Goal: Task Accomplishment & Management: Complete application form

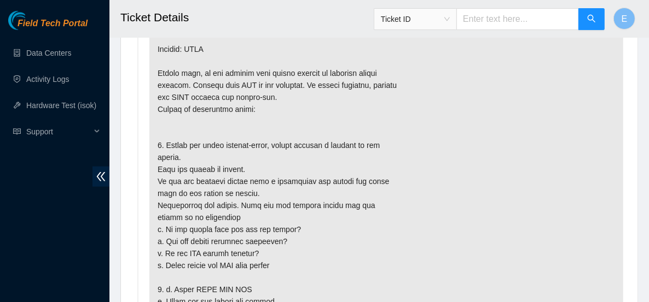
scroll to position [734, 0]
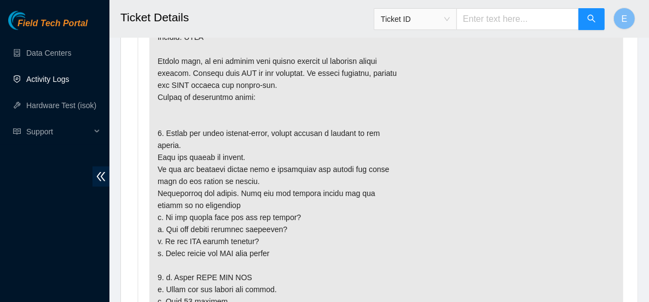
click at [67, 83] on link "Activity Logs" at bounding box center [47, 79] width 43 height 9
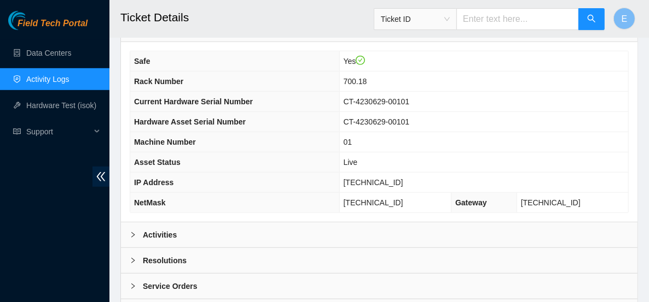
scroll to position [469, 0]
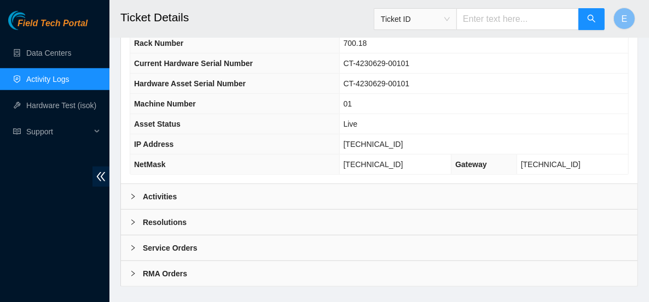
click at [165, 191] on b "Activities" at bounding box center [160, 197] width 34 height 12
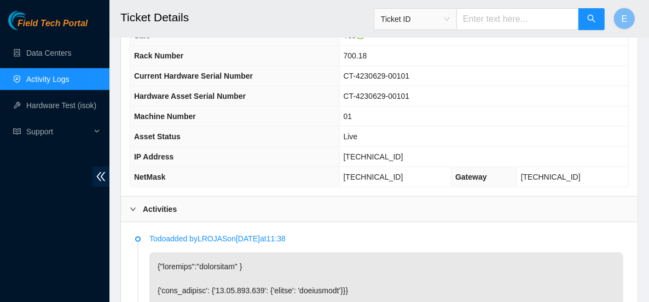
scroll to position [343, 0]
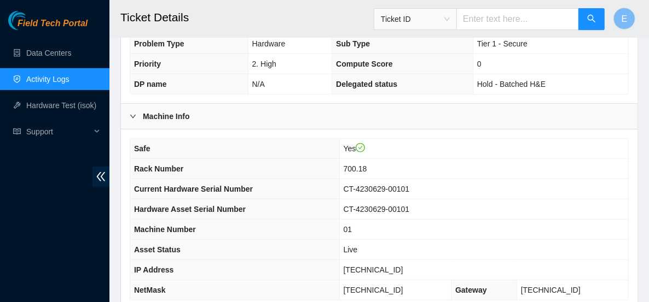
click at [421, 200] on td "CT-4230629-00101" at bounding box center [483, 210] width 289 height 20
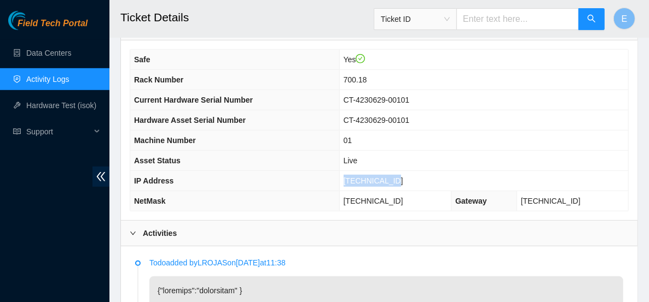
drag, startPoint x: 405, startPoint y: 166, endPoint x: 354, endPoint y: 165, distance: 50.3
click at [351, 171] on tr "IP Address 23.42.149.196" at bounding box center [379, 181] width 498 height 20
copy tr "[TECHNICAL_ID]"
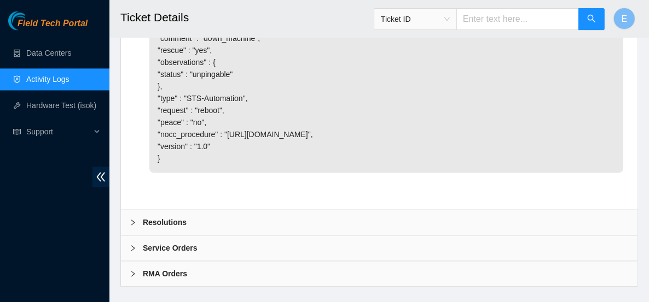
scroll to position [1349, 0]
click at [178, 227] on b "Resolutions" at bounding box center [165, 221] width 44 height 12
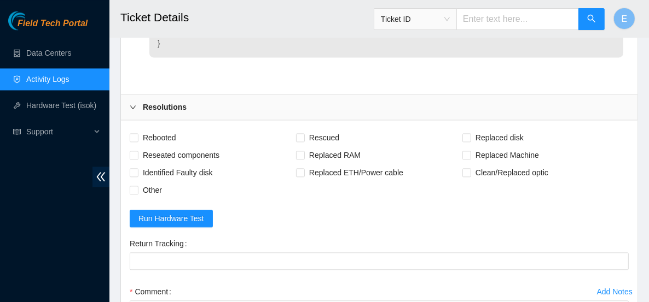
scroll to position [1469, 0]
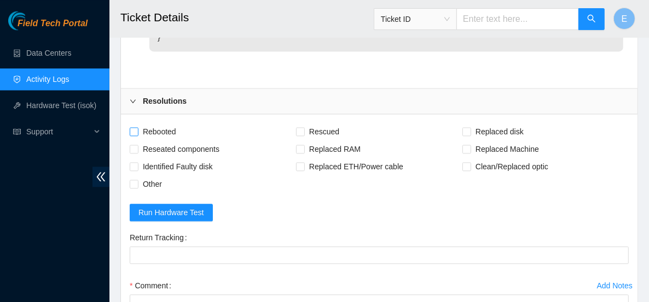
click at [152, 141] on span "Rebooted" at bounding box center [159, 131] width 42 height 17
click at [137, 135] on input "Rebooted" at bounding box center [134, 131] width 8 height 8
checkbox input "true"
click at [300, 141] on label "Rescued" at bounding box center [320, 131] width 48 height 17
click at [300, 135] on input "Rescued" at bounding box center [300, 131] width 8 height 8
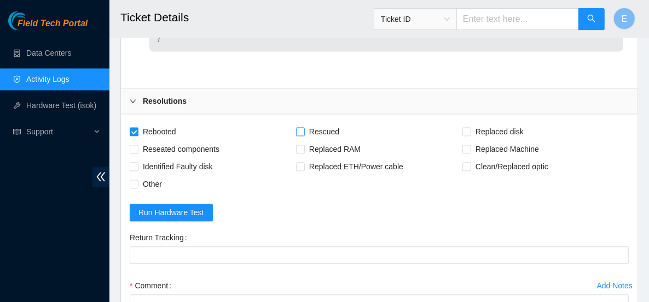
checkbox input "true"
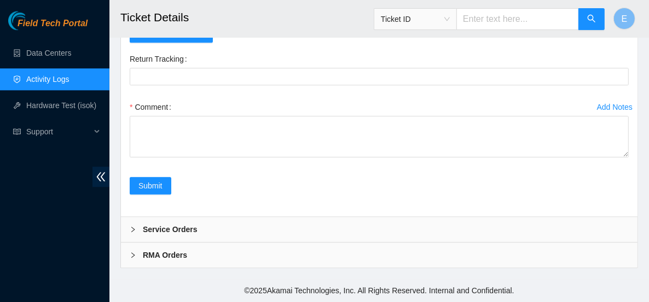
scroll to position [1651, 0]
click at [215, 116] on div "Comment" at bounding box center [379, 106] width 499 height 17
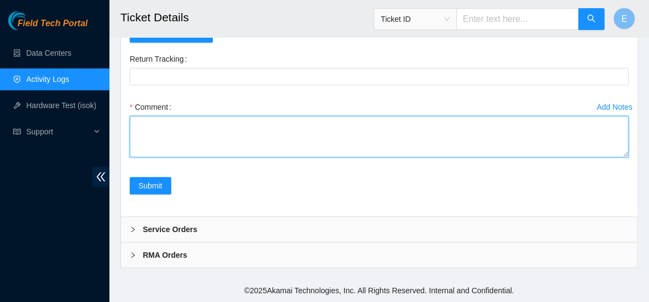
click at [214, 149] on textarea "Comment" at bounding box center [379, 137] width 499 height 42
paste textarea "Power cycled server Rescued and configured isok:"
click at [170, 153] on textarea "Power cycled server Rescued and configured isok:" at bounding box center [379, 137] width 499 height 42
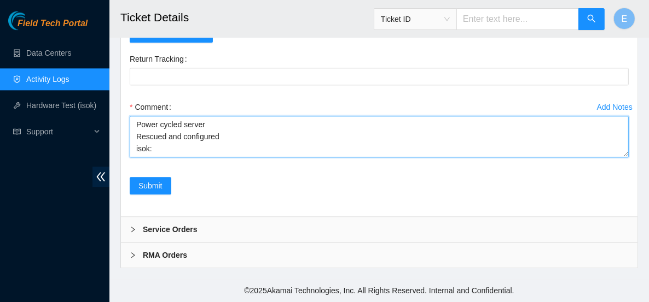
click at [178, 157] on textarea "Power cycled server Rescued and configured isok:" at bounding box center [379, 137] width 499 height 42
paste textarea "23.42.149.196 : passed: ok"
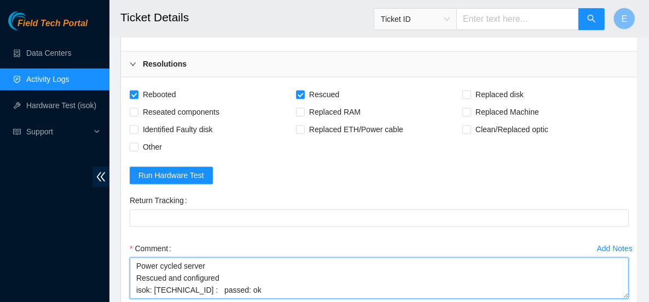
scroll to position [1665, 0]
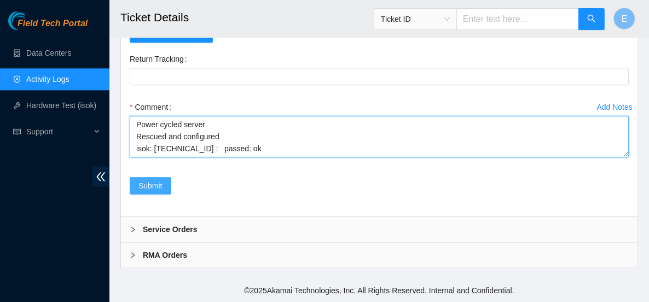
type textarea "Power cycled server Rescued and configured isok: 23.42.149.196 : passed: ok"
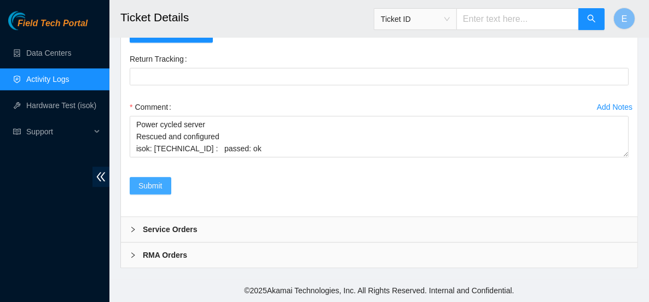
click at [154, 186] on span "Submit" at bounding box center [150, 186] width 24 height 12
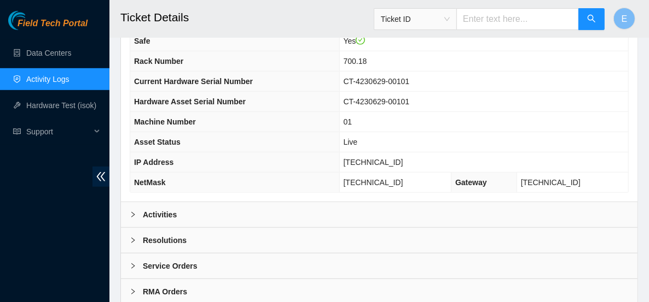
scroll to position [469, 0]
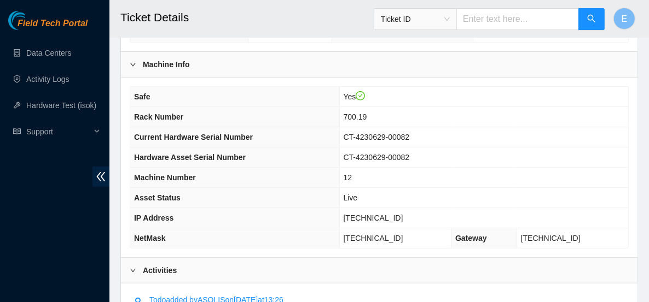
scroll to position [394, 0]
drag, startPoint x: 411, startPoint y: 200, endPoint x: 349, endPoint y: 193, distance: 62.1
click at [349, 209] on tr "IP Address 23.1.104.207" at bounding box center [379, 219] width 498 height 20
copy tr "23.1.104.207"
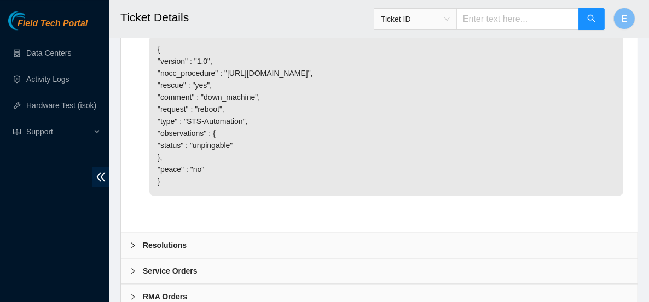
scroll to position [1366, 0]
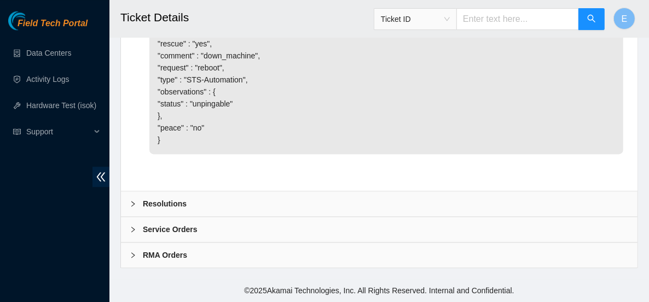
click at [180, 198] on div "Resolutions" at bounding box center [379, 203] width 516 height 25
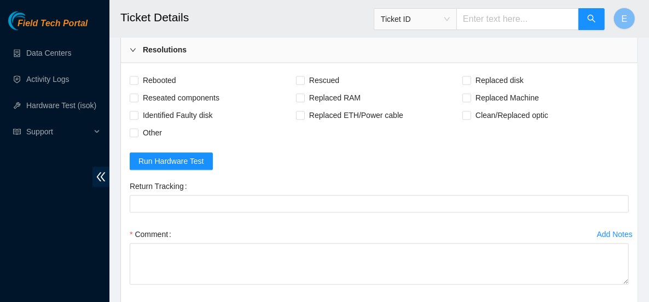
scroll to position [1523, 0]
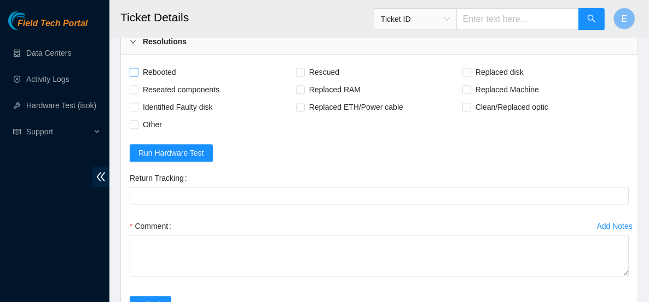
click at [169, 78] on span "Rebooted" at bounding box center [159, 71] width 42 height 17
click at [137, 75] on input "Rebooted" at bounding box center [134, 72] width 8 height 8
checkbox input "true"
click at [302, 75] on input "Rescued" at bounding box center [300, 72] width 8 height 8
checkbox input "true"
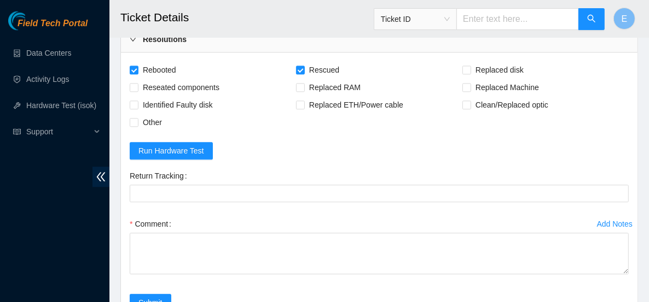
scroll to position [1491, 0]
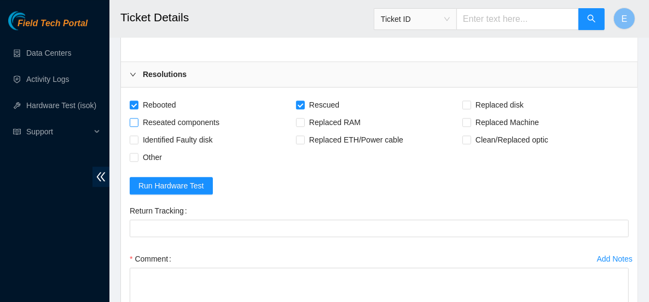
click at [185, 129] on span "Reseated components" at bounding box center [180, 122] width 85 height 17
click at [137, 126] on input "Reseated components" at bounding box center [134, 122] width 8 height 8
checkbox input "true"
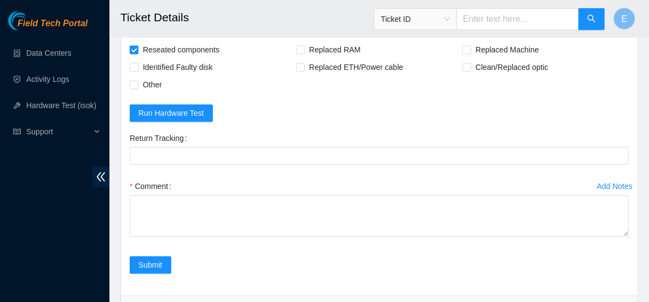
scroll to position [1563, 0]
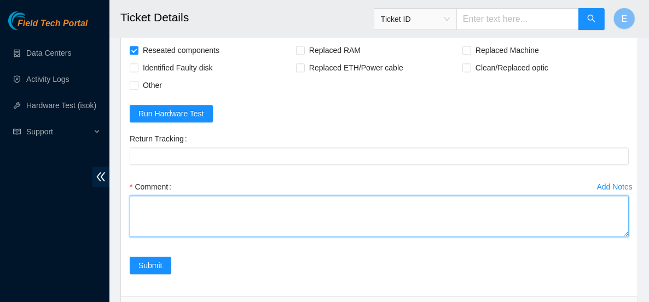
click at [261, 231] on textarea "Comment" at bounding box center [379, 217] width 499 height 42
paste textarea "Power cycle server Shuffled disks Recued and configured Rebooted isok:"
click at [174, 224] on textarea "Power cycle server Shuffled disks Recued and configured Rebooted isok:" at bounding box center [379, 217] width 499 height 42
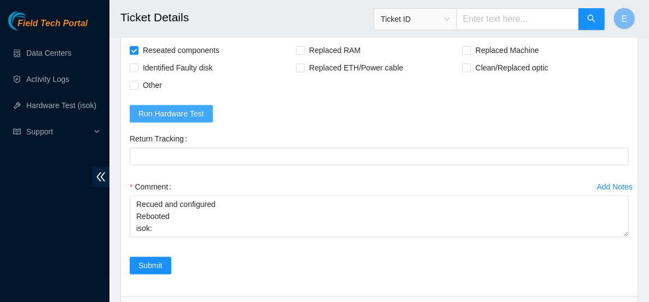
click at [179, 120] on span "Run Hardware Test" at bounding box center [171, 114] width 66 height 12
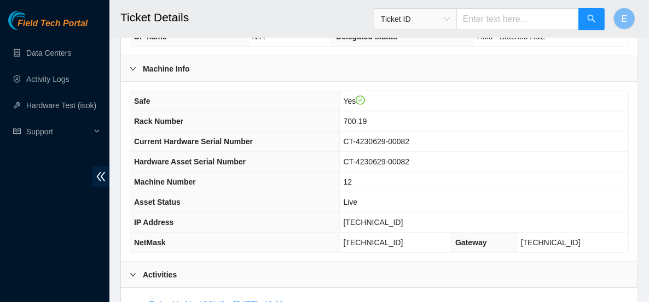
scroll to position [392, 0]
drag, startPoint x: 404, startPoint y: 205, endPoint x: 359, endPoint y: 207, distance: 45.4
click at [359, 212] on td "23.1.104.207" at bounding box center [483, 222] width 289 height 20
copy span "23.1.104.207"
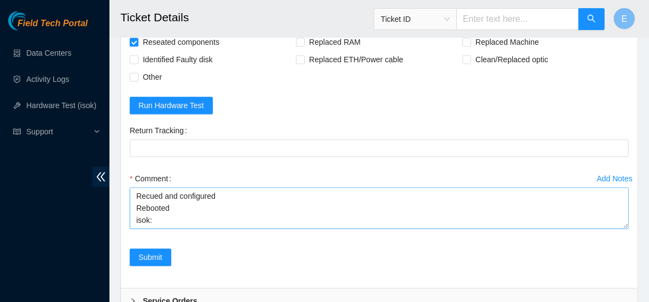
scroll to position [1571, 0]
click at [171, 218] on textarea "Power cycle server Shuffled disks Recued and configured Rebooted isok:" at bounding box center [379, 209] width 499 height 42
paste textarea "23.1.104.207 : passed: ok"
click at [150, 213] on textarea "Power cycle server Shuffled disks Recued and configured Rebooted isok:23.1.104.…" at bounding box center [379, 209] width 499 height 42
type textarea "Power cycle server Shuffled disks Recued and configured Rebooted isok: 23.1.104…"
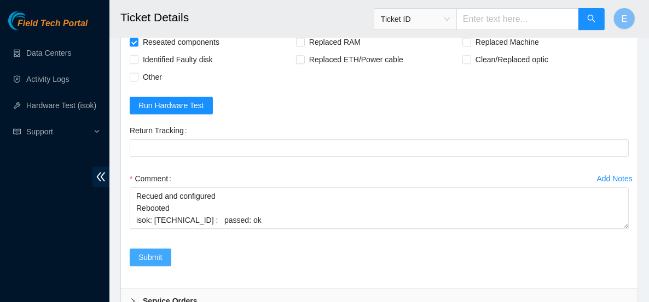
click at [162, 259] on button "Submit" at bounding box center [151, 257] width 42 height 17
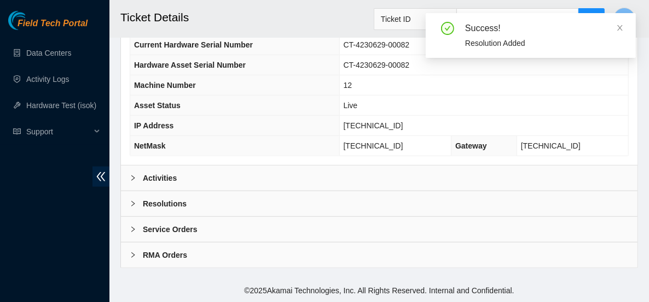
scroll to position [469, 0]
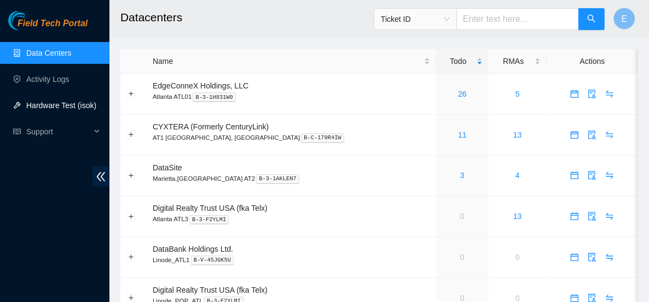
click at [72, 104] on link "Hardware Test (isok)" at bounding box center [61, 105] width 70 height 9
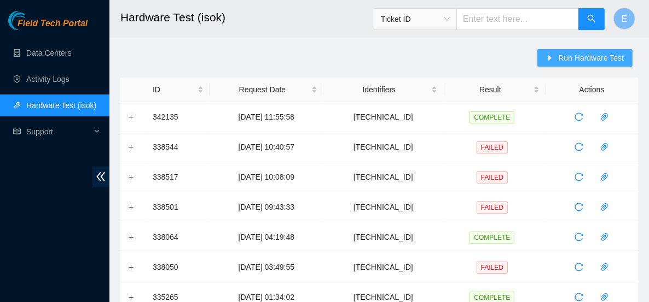
click at [561, 66] on button "Run Hardware Test" at bounding box center [584, 57] width 95 height 17
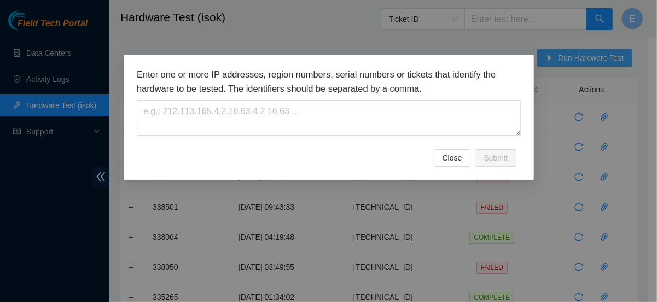
click at [561, 66] on div "Enter one or more IP addresses, region numbers, serial numbers or tickets that …" at bounding box center [328, 151] width 657 height 302
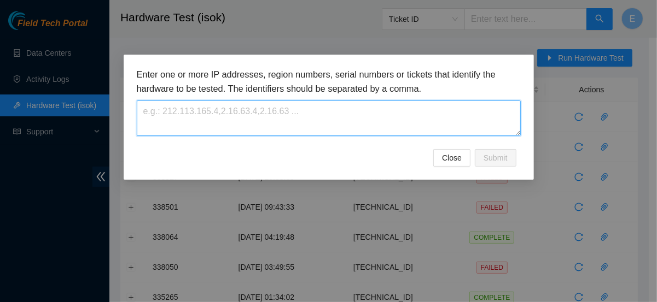
click at [322, 113] on textarea at bounding box center [329, 119] width 384 height 36
paste textarea "[TECHNICAL_ID]"
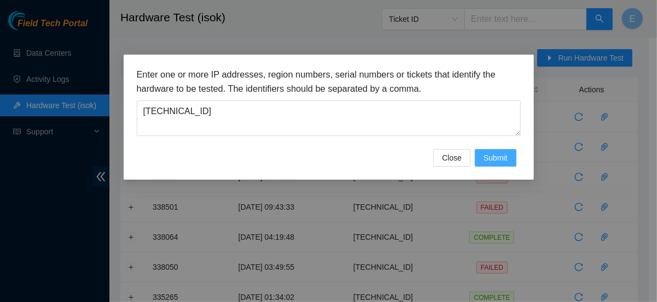
click at [505, 161] on span "Submit" at bounding box center [495, 158] width 24 height 12
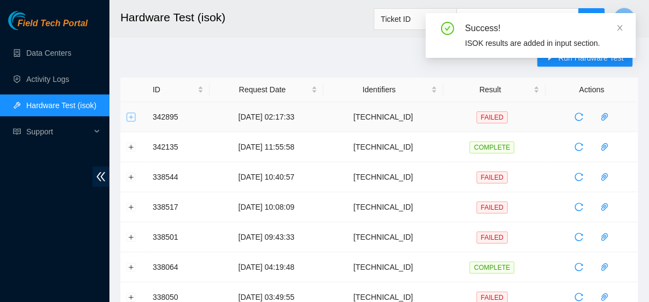
click at [128, 119] on button "Expand row" at bounding box center [131, 117] width 9 height 9
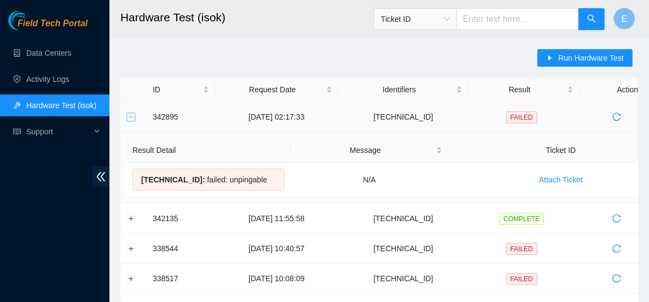
click at [128, 119] on button "Collapse row" at bounding box center [131, 117] width 9 height 9
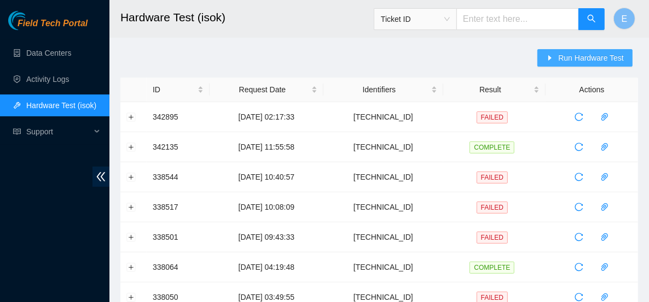
click at [580, 64] on button "Run Hardware Test" at bounding box center [584, 57] width 95 height 17
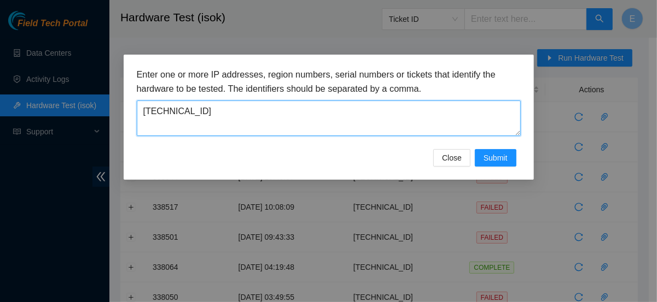
click at [347, 116] on textarea "[TECHNICAL_ID]" at bounding box center [329, 119] width 384 height 36
paste textarea
type textarea "[TECHNICAL_ID]"
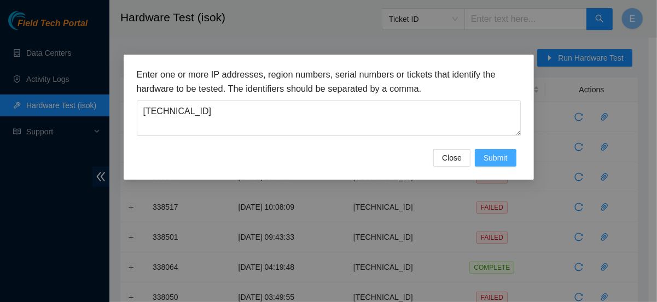
click at [492, 152] on span "Submit" at bounding box center [495, 158] width 24 height 12
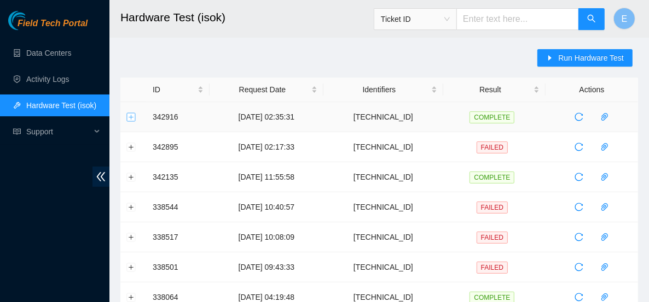
click at [129, 118] on button "Expand row" at bounding box center [131, 117] width 9 height 9
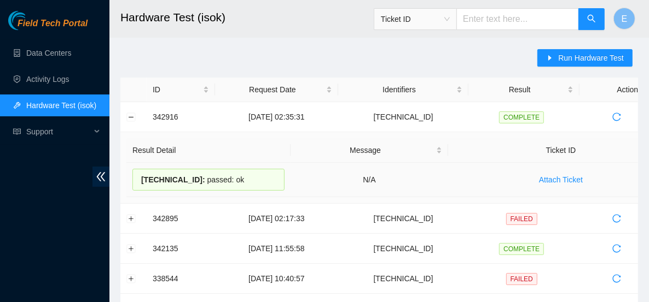
drag, startPoint x: 232, startPoint y: 180, endPoint x: 136, endPoint y: 170, distance: 96.9
click at [136, 170] on div "23.1.104.207 : passed: ok" at bounding box center [208, 180] width 152 height 22
copy div "23.1.104.207 : passed: ok"
click at [564, 61] on span "Run Hardware Test" at bounding box center [591, 58] width 66 height 12
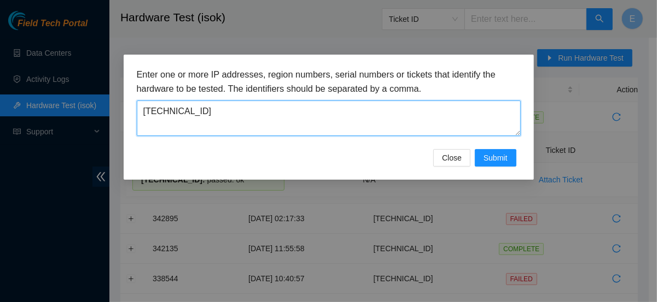
click at [443, 112] on textarea "[TECHNICAL_ID]" at bounding box center [329, 119] width 384 height 36
paste textarea "23.42.149.196"
type textarea "23.42.149.196"
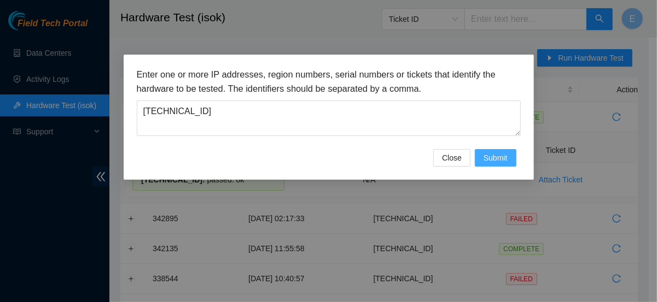
click at [503, 160] on span "Submit" at bounding box center [495, 158] width 24 height 12
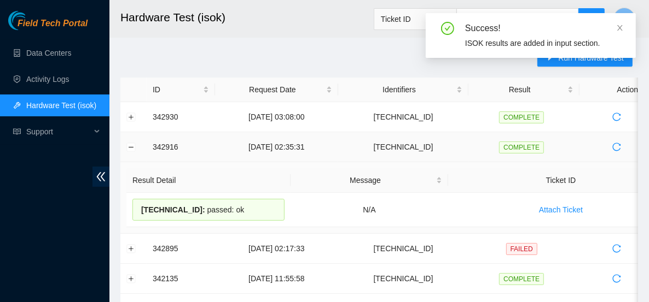
click at [503, 160] on td "COMPLETE" at bounding box center [523, 147] width 111 height 30
click at [141, 114] on td at bounding box center [133, 117] width 26 height 30
click at [130, 118] on button "Expand row" at bounding box center [131, 117] width 9 height 9
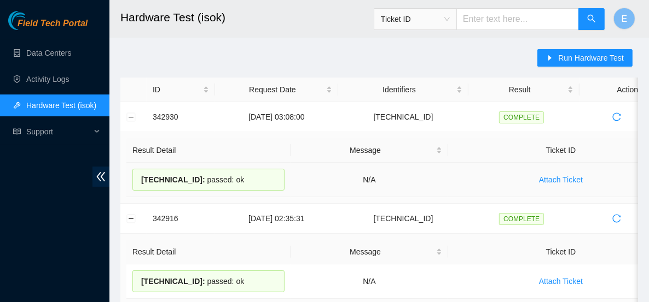
drag, startPoint x: 141, startPoint y: 180, endPoint x: 256, endPoint y: 180, distance: 114.8
click at [258, 180] on div "23.42.149.196 : passed: ok" at bounding box center [208, 180] width 152 height 22
copy div "23.42.149.196 : passed: ok"
click at [56, 55] on link "Data Centers" at bounding box center [48, 53] width 45 height 9
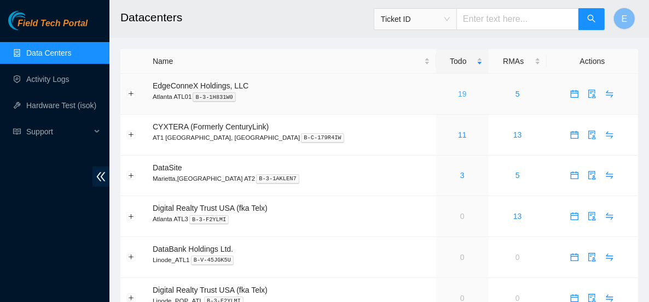
click at [458, 96] on link "19" at bounding box center [462, 94] width 9 height 9
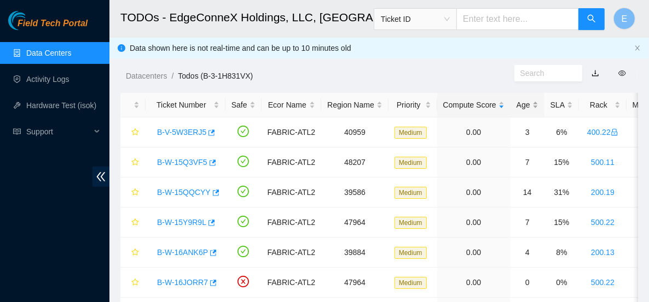
click at [525, 104] on div "Age" at bounding box center [527, 105] width 22 height 12
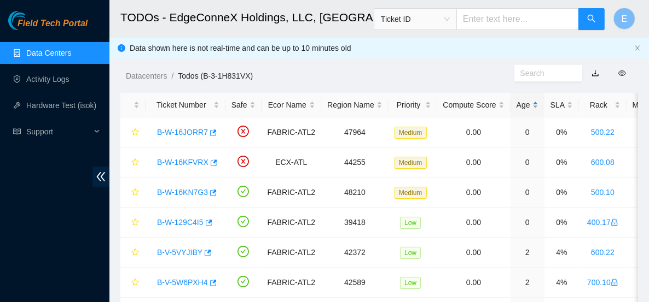
click at [518, 103] on div "Age" at bounding box center [527, 105] width 22 height 12
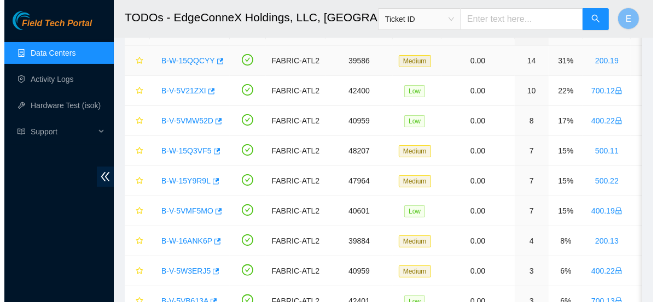
scroll to position [72, 0]
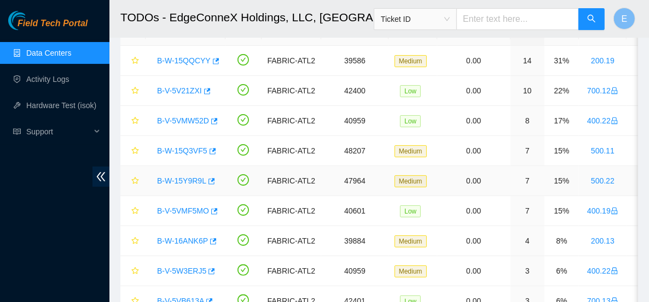
click at [195, 180] on link "B-W-15Y9R9L" at bounding box center [181, 181] width 49 height 9
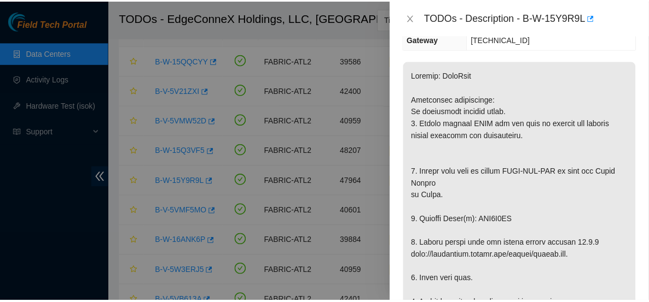
scroll to position [190, 0]
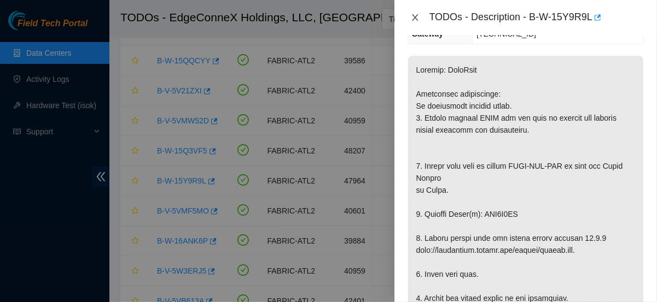
click at [413, 15] on icon "close" at bounding box center [415, 17] width 6 height 7
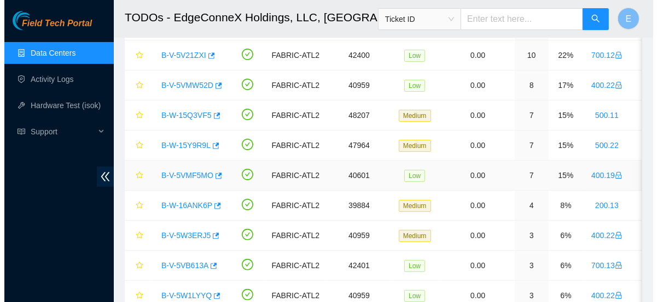
scroll to position [108, 0]
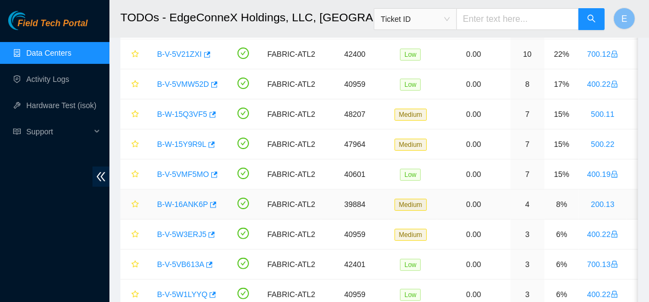
click at [181, 200] on link "B-W-16ANK6P" at bounding box center [182, 204] width 51 height 9
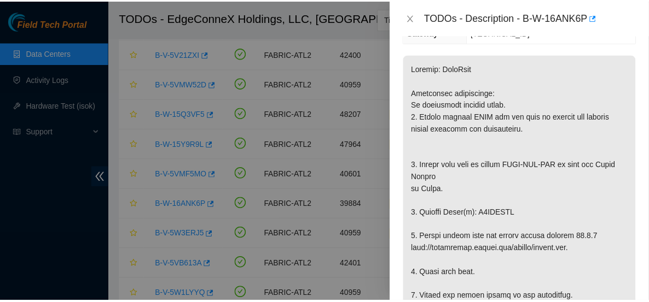
scroll to position [194, 0]
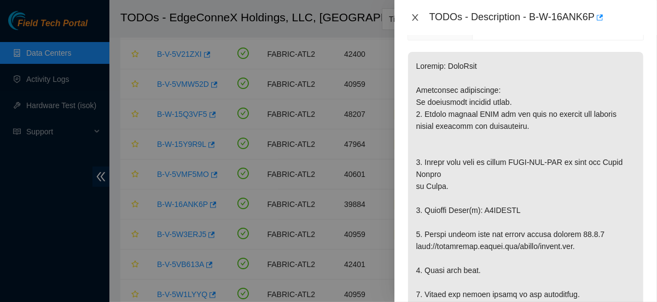
click at [418, 21] on icon "close" at bounding box center [415, 17] width 9 height 9
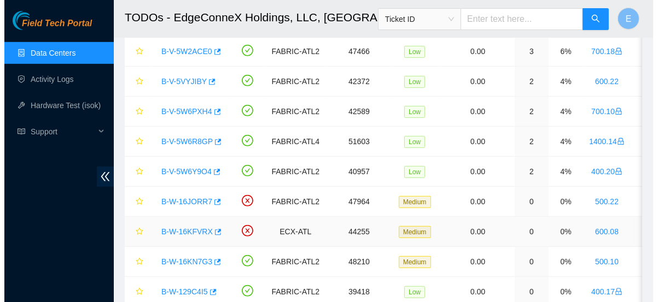
scroll to position [424, 0]
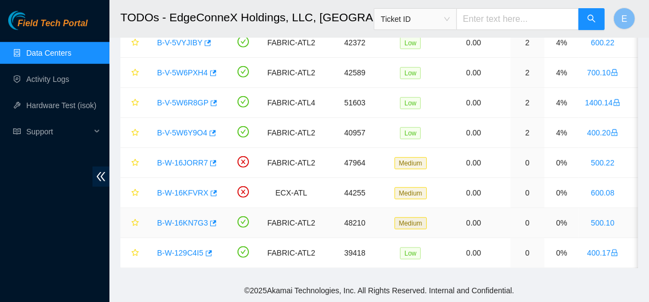
click at [189, 219] on link "B-W-16KN7G3" at bounding box center [182, 223] width 51 height 9
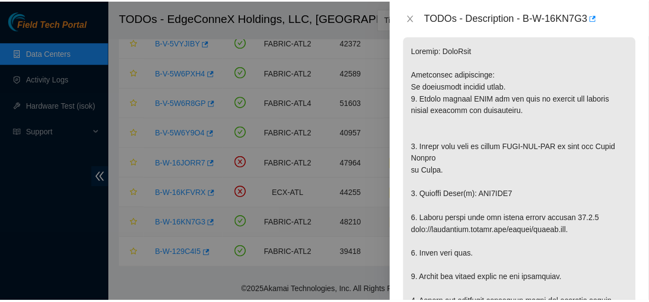
scroll to position [194, 0]
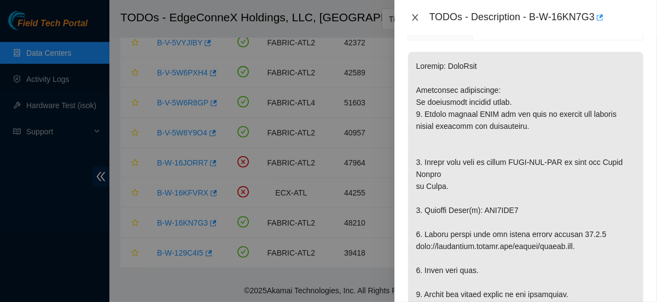
click at [412, 18] on icon "close" at bounding box center [415, 17] width 9 height 9
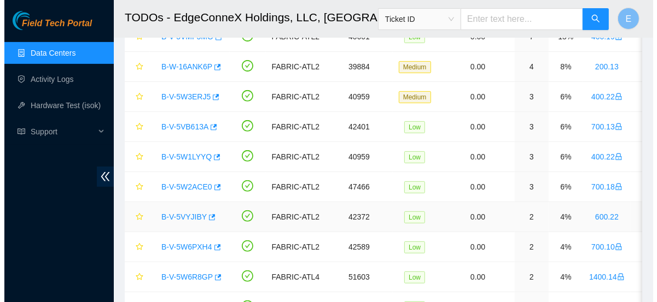
scroll to position [244, 0]
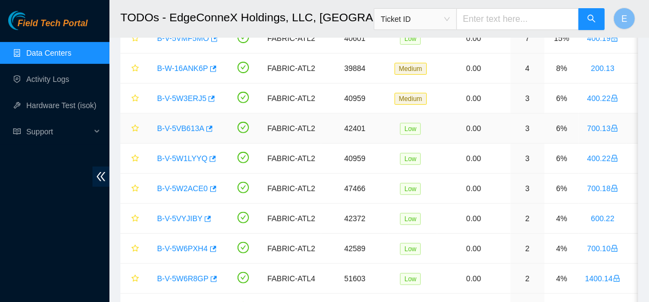
click at [191, 127] on link "B-V-5VB613A" at bounding box center [180, 128] width 47 height 9
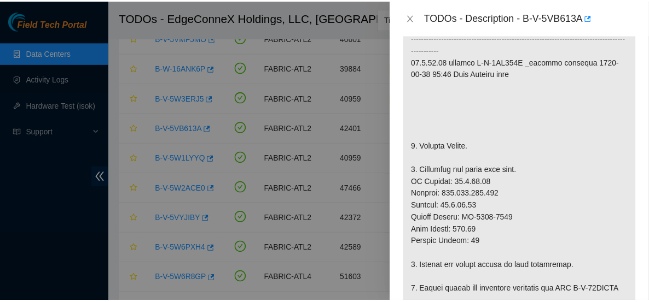
scroll to position [316, 0]
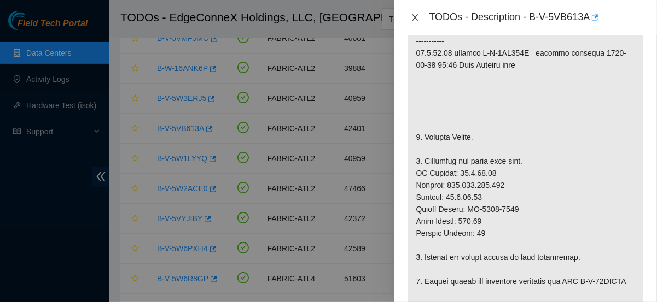
click at [413, 16] on icon "close" at bounding box center [415, 17] width 6 height 7
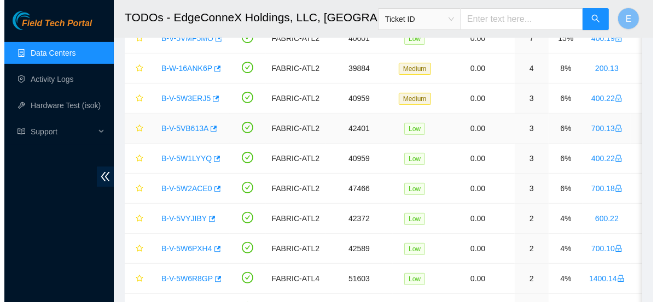
scroll to position [308, 0]
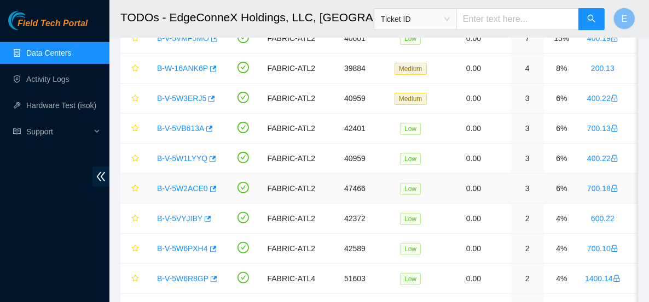
click at [189, 184] on link "B-V-5W2ACE0" at bounding box center [182, 188] width 51 height 9
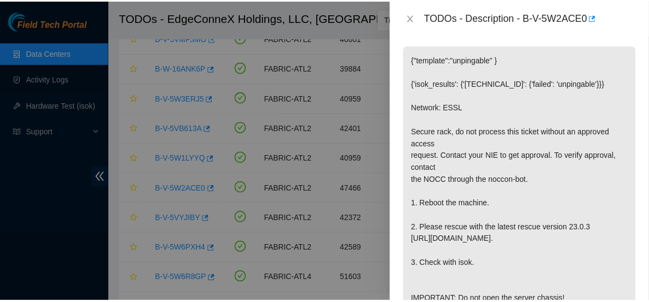
scroll to position [238, 0]
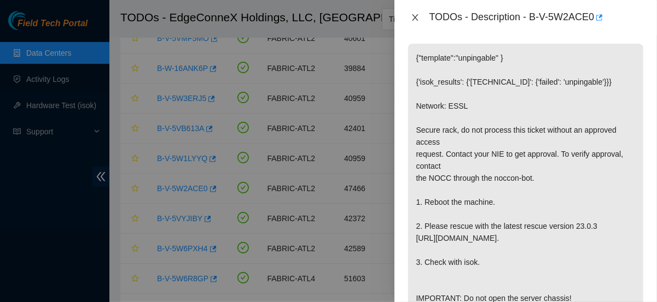
click at [413, 16] on icon "close" at bounding box center [415, 17] width 6 height 7
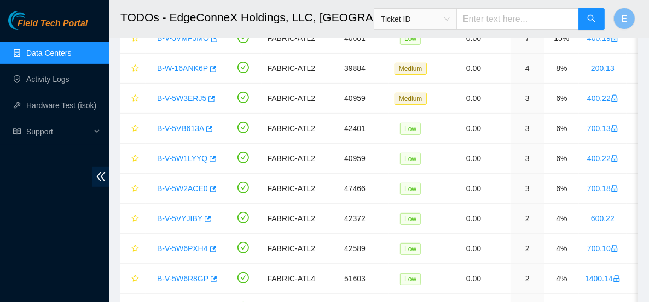
scroll to position [230, 0]
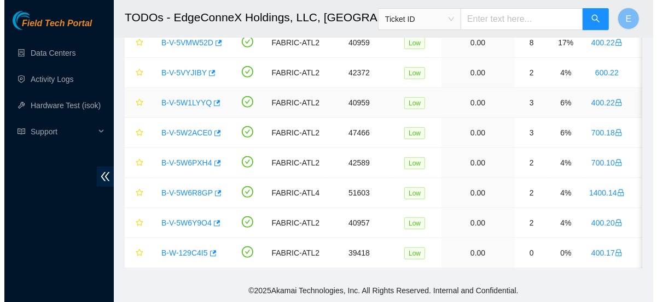
scroll to position [423, 0]
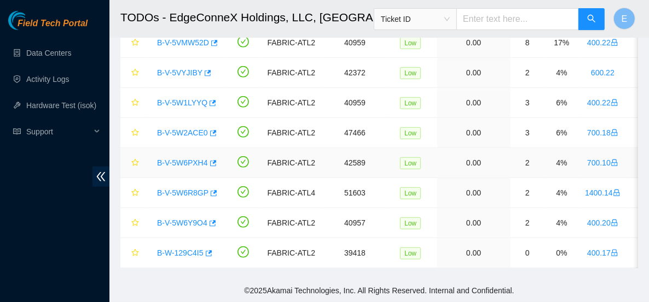
click at [195, 159] on link "B-V-5W6PXH4" at bounding box center [182, 163] width 51 height 9
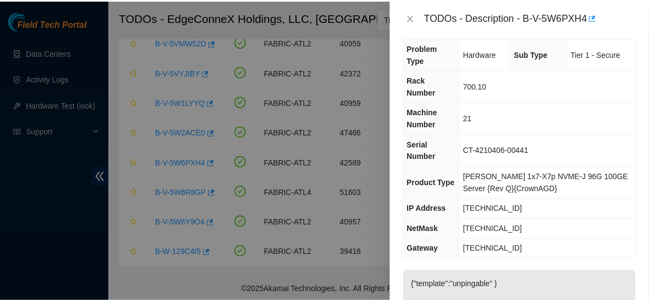
scroll to position [0, 0]
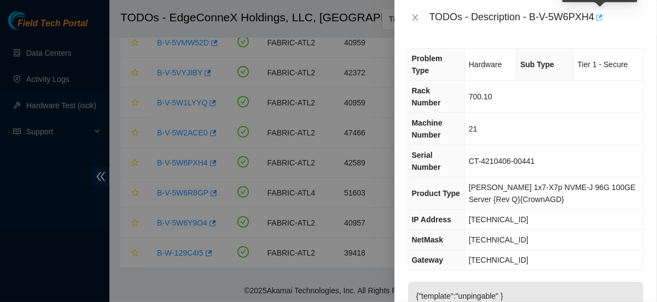
click at [598, 17] on icon "button" at bounding box center [598, 18] width 8 height 8
click at [196, 66] on div at bounding box center [328, 151] width 657 height 302
click at [91, 173] on div at bounding box center [328, 151] width 657 height 302
click at [411, 19] on icon "close" at bounding box center [415, 17] width 9 height 9
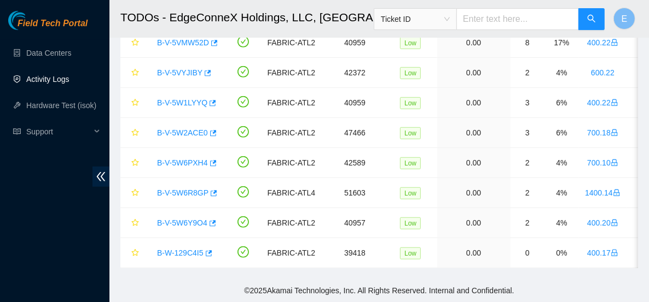
click at [47, 84] on link "Activity Logs" at bounding box center [47, 79] width 43 height 9
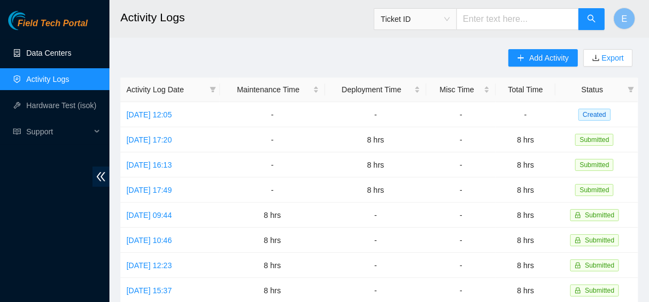
click at [63, 57] on link "Data Centers" at bounding box center [48, 53] width 45 height 9
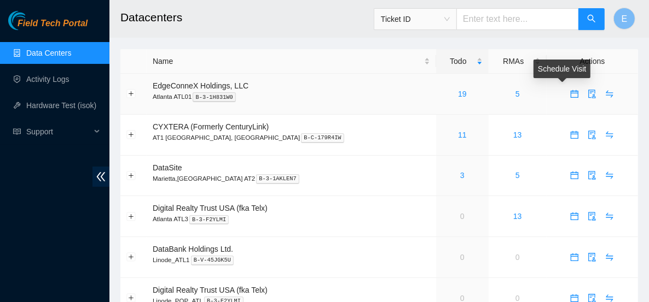
click at [570, 94] on icon "calendar" at bounding box center [574, 94] width 9 height 9
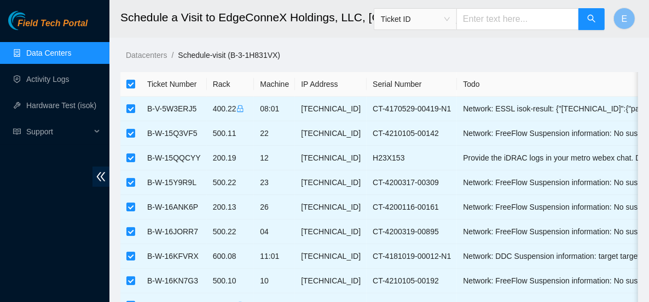
click at [131, 84] on input "checkbox" at bounding box center [130, 84] width 9 height 9
checkbox input "false"
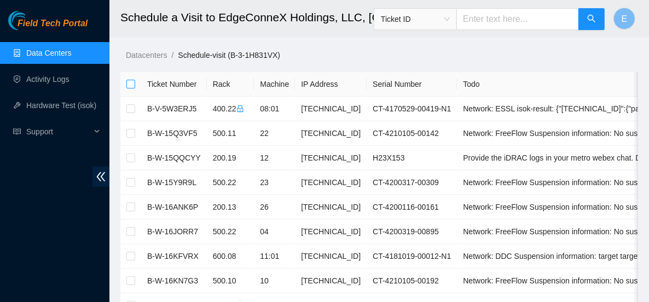
checkbox input "false"
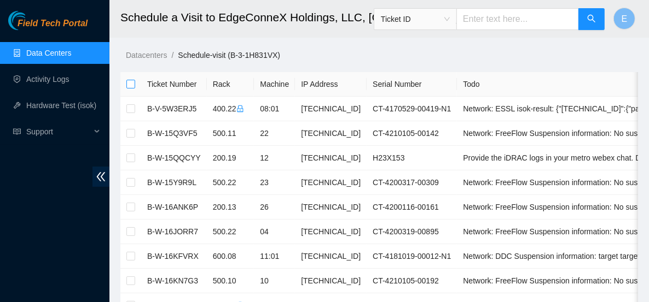
checkbox input "false"
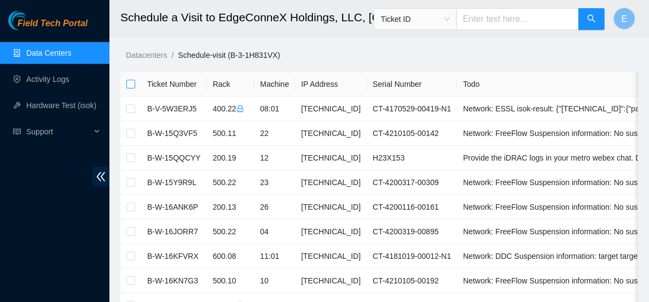
checkbox input "false"
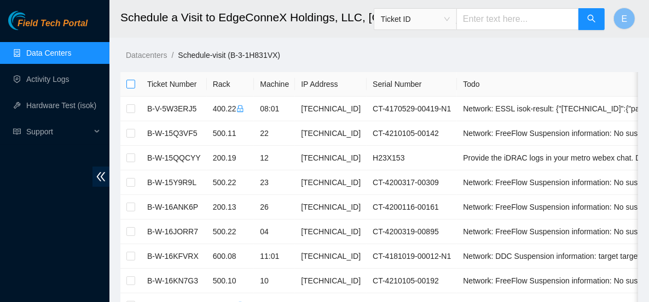
checkbox input "false"
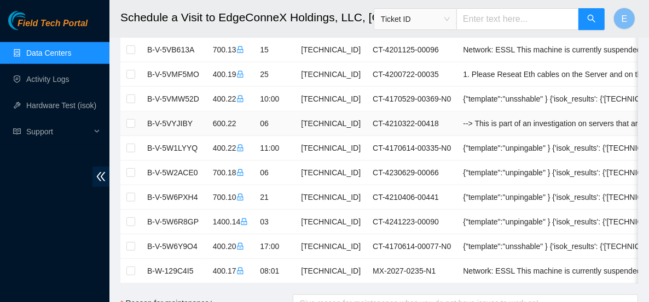
scroll to position [286, 0]
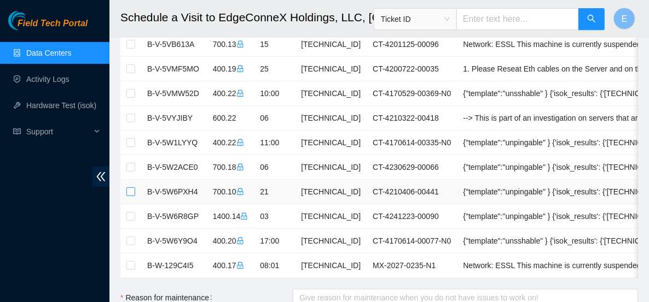
click at [134, 188] on input "checkbox" at bounding box center [130, 192] width 9 height 9
checkbox input "true"
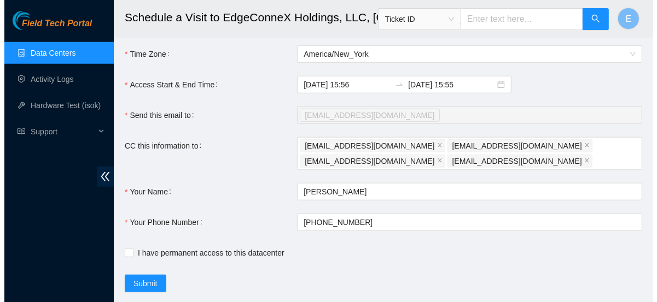
scroll to position [617, 0]
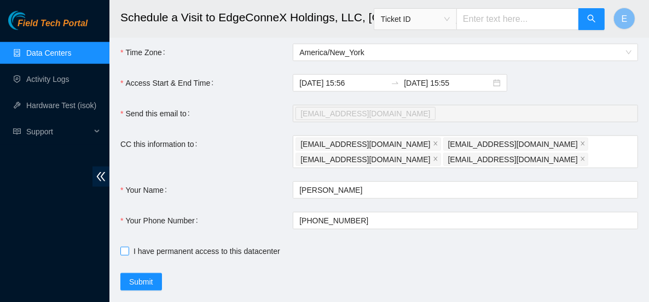
click at [123, 255] on input "I have permanent access to this datacenter" at bounding box center [124, 251] width 8 height 8
checkbox input "true"
click at [153, 287] on button "Submit" at bounding box center [141, 281] width 42 height 17
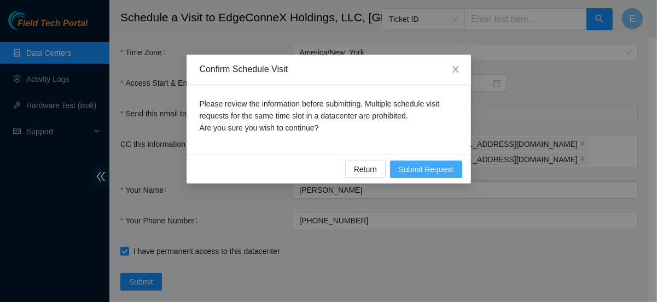
click at [418, 173] on span "Submit Request" at bounding box center [426, 169] width 55 height 12
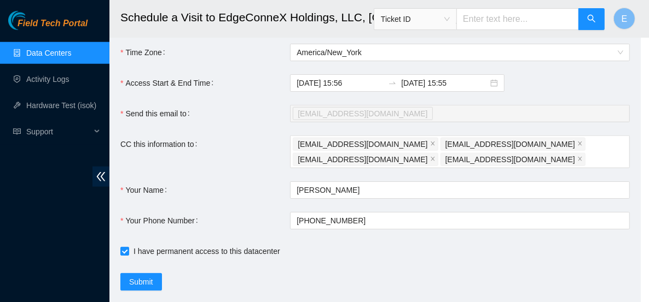
type input "2025-09-26 15:57"
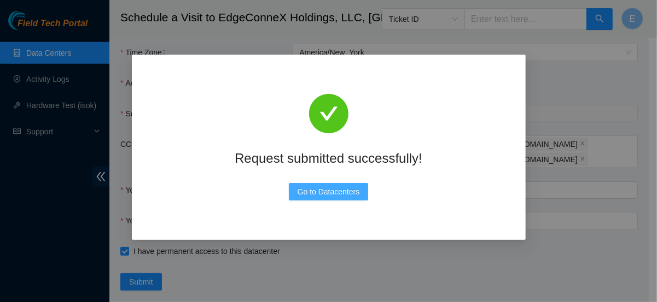
click at [323, 194] on span "Go to Datacenters" at bounding box center [328, 192] width 62 height 12
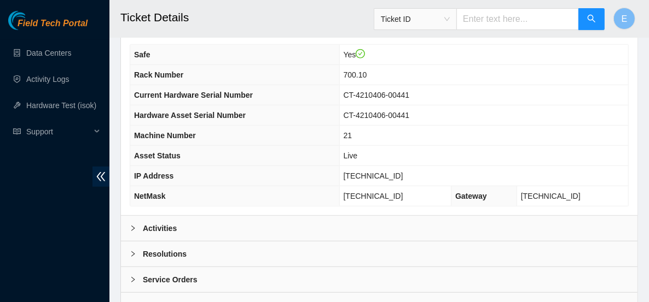
scroll to position [469, 0]
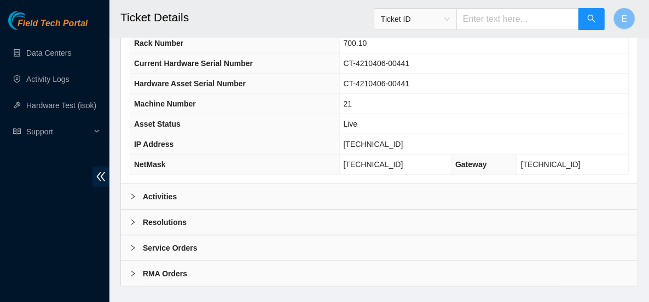
click at [223, 210] on div "Resolutions" at bounding box center [379, 222] width 516 height 25
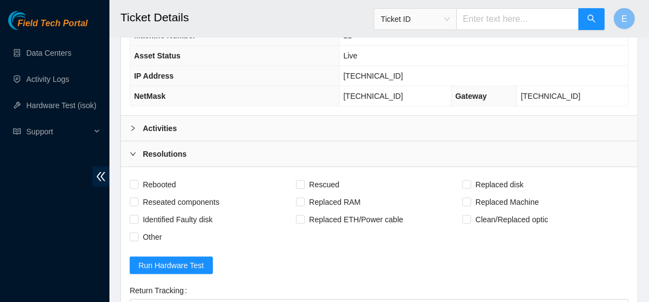
click at [192, 142] on div "Resolutions" at bounding box center [379, 154] width 516 height 25
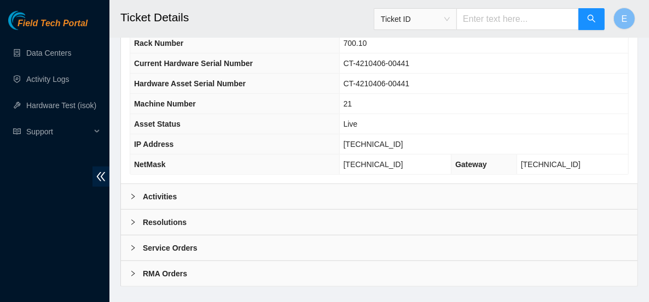
click at [184, 184] on div "Activities" at bounding box center [379, 196] width 516 height 25
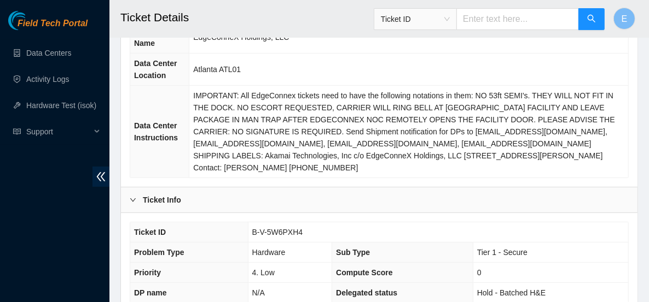
scroll to position [0, 0]
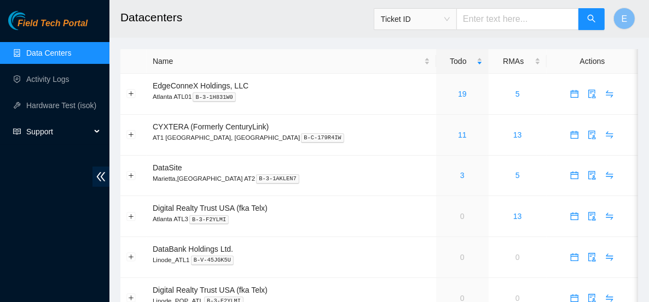
click at [74, 136] on span "Support" at bounding box center [58, 132] width 65 height 22
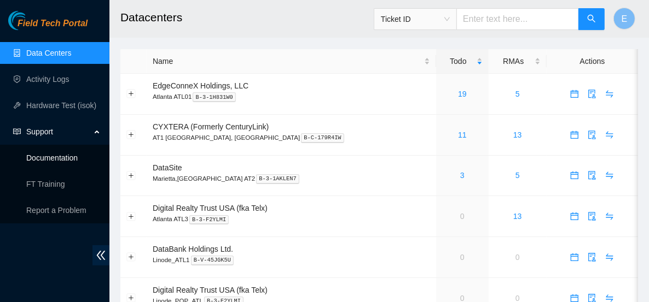
click at [71, 159] on link "Documentation" at bounding box center [51, 158] width 51 height 9
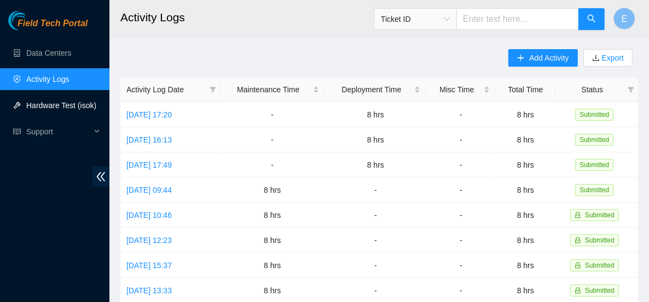
click at [51, 103] on link "Hardware Test (isok)" at bounding box center [61, 105] width 70 height 9
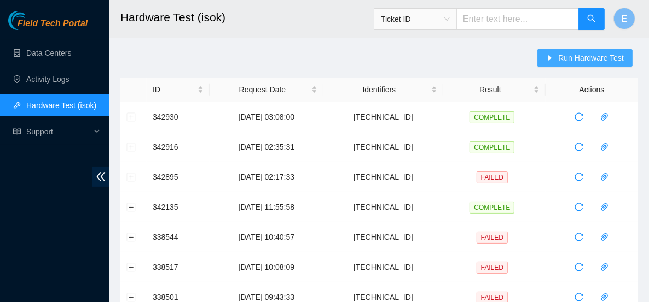
click at [576, 57] on span "Run Hardware Test" at bounding box center [591, 58] width 66 height 12
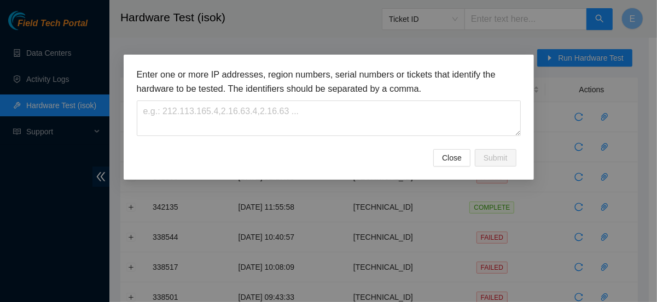
click at [282, 100] on div "Enter one or more IP addresses, region numbers, serial numbers or tickets that …" at bounding box center [329, 102] width 384 height 68
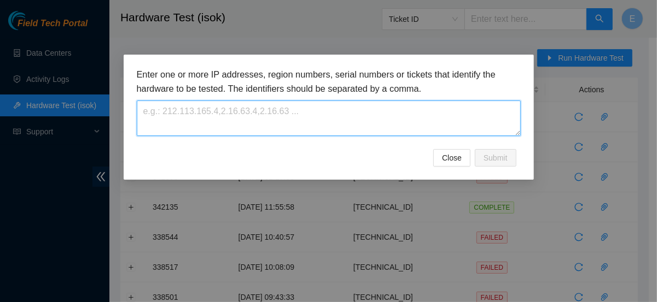
paste textarea "23.1.104.152"
type textarea "23.1.104.152"
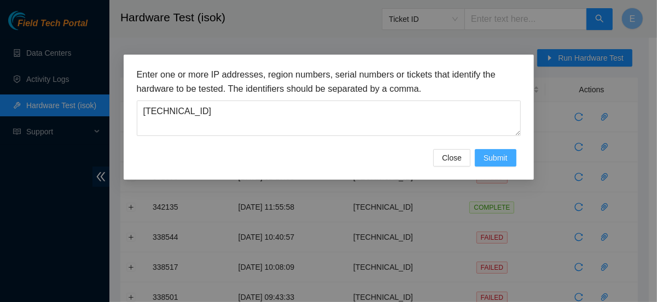
click at [491, 162] on span "Submit" at bounding box center [495, 158] width 24 height 12
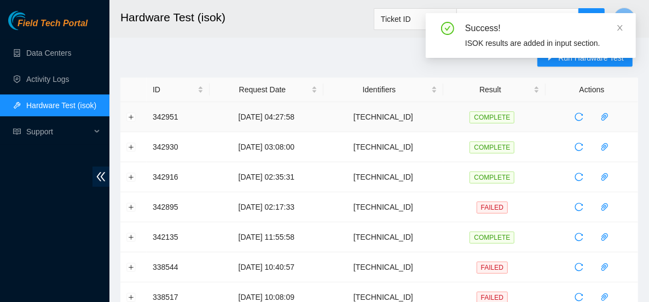
click at [123, 120] on td at bounding box center [133, 117] width 26 height 30
click at [129, 118] on button "Expand row" at bounding box center [131, 117] width 9 height 9
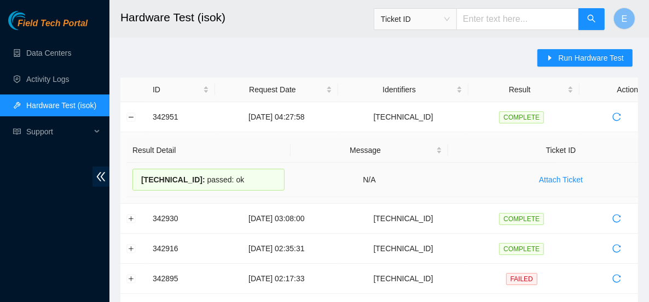
drag, startPoint x: 231, startPoint y: 179, endPoint x: 138, endPoint y: 178, distance: 93.0
click at [138, 178] on div "23.1.104.152 : passed: ok" at bounding box center [208, 180] width 152 height 22
copy div "23.1.104.152 : passed: ok"
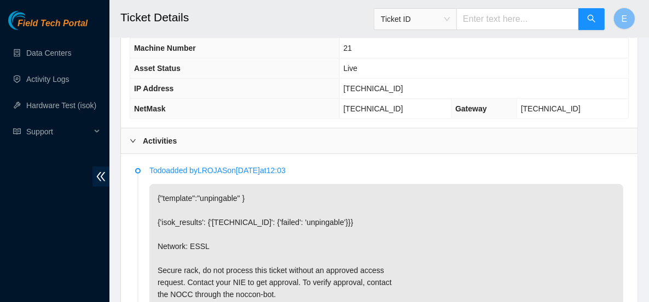
scroll to position [524, 0]
click at [456, 185] on p "{"template":"unpingable" } {'isok_results': {'[TECHNICAL_ID]': {'failed': 'unpi…" at bounding box center [386, 307] width 474 height 245
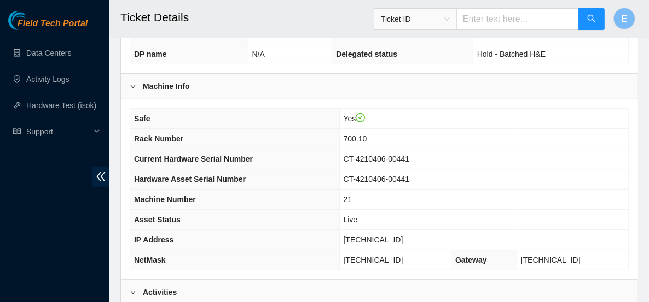
scroll to position [375, 0]
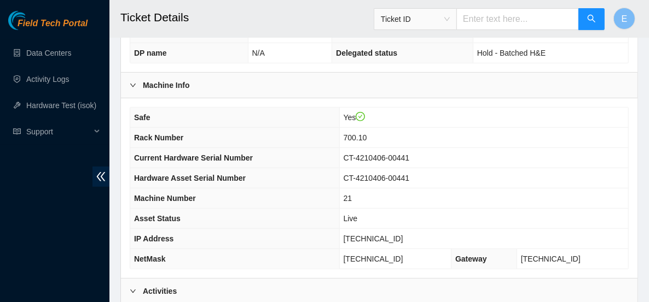
click at [239, 249] on th "NetMask" at bounding box center [234, 259] width 209 height 20
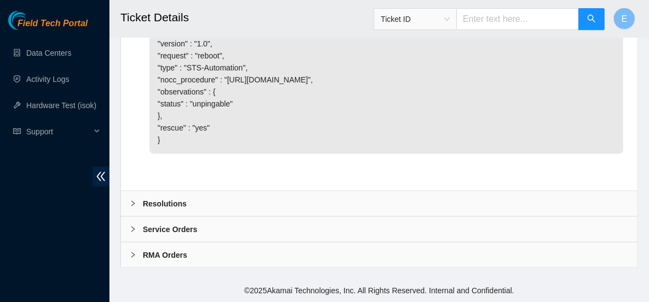
scroll to position [1004, 0]
click at [206, 203] on div "Resolutions" at bounding box center [379, 203] width 516 height 25
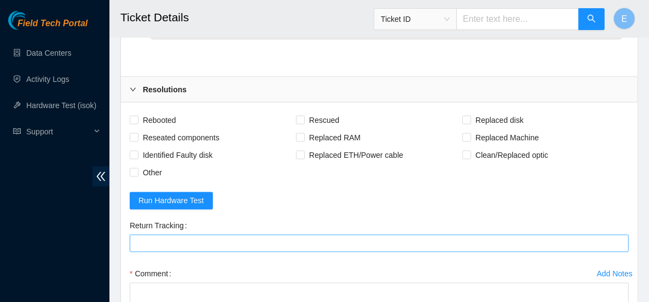
scroll to position [1108, 0]
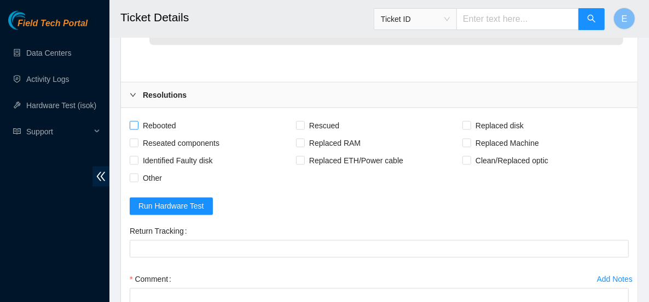
click at [160, 131] on span "Rebooted" at bounding box center [159, 125] width 42 height 17
click at [137, 129] on input "Rebooted" at bounding box center [134, 125] width 8 height 8
checkbox input "true"
click at [318, 131] on span "Rescued" at bounding box center [324, 125] width 39 height 17
click at [303, 129] on input "Rescued" at bounding box center [300, 125] width 8 height 8
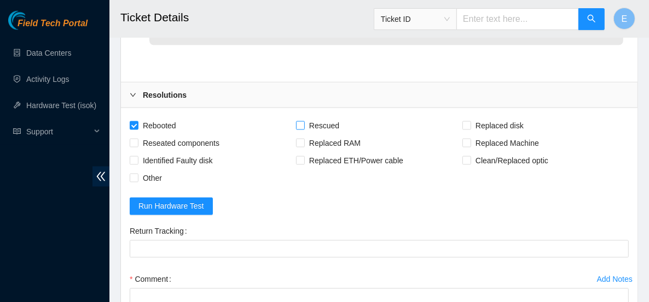
checkbox input "true"
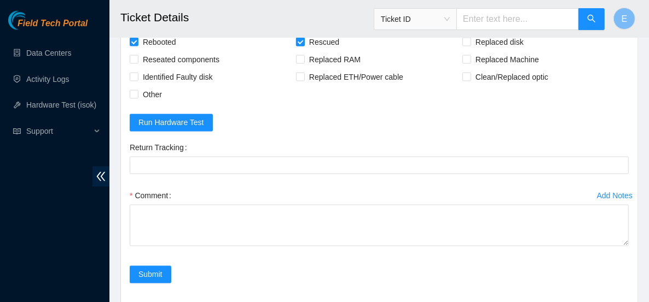
scroll to position [1194, 0]
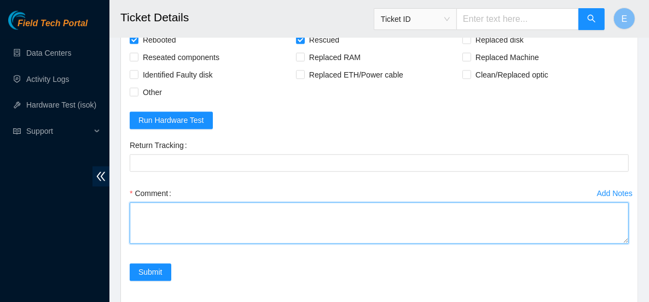
click at [248, 219] on textarea "Comment" at bounding box center [379, 224] width 499 height 42
paste textarea "Rebooted server Rescued and configured Isok:"
click at [178, 236] on textarea "Rebooted server Rescued and configured Isok:" at bounding box center [379, 224] width 499 height 42
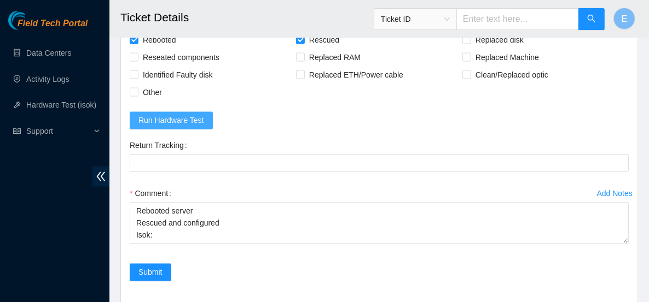
click at [174, 122] on span "Run Hardware Test" at bounding box center [171, 121] width 66 height 12
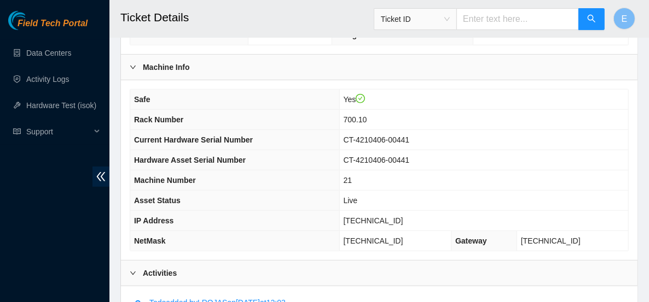
scroll to position [396, 0]
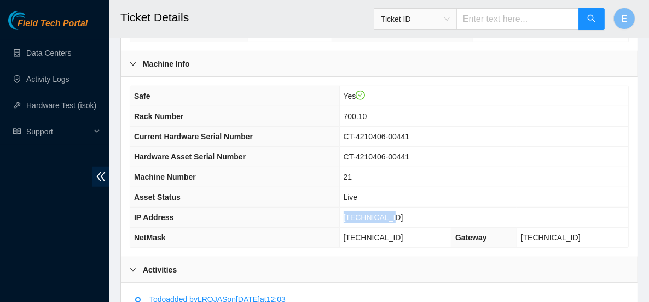
drag, startPoint x: 406, startPoint y: 198, endPoint x: 353, endPoint y: 196, distance: 53.1
click at [353, 208] on tr "IP Address [TECHNICAL_ID]" at bounding box center [379, 218] width 498 height 20
copy tr "[TECHNICAL_ID]"
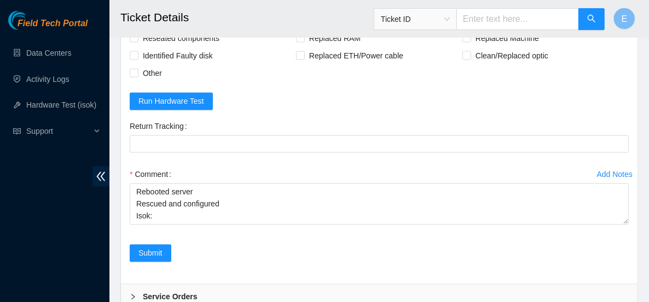
scroll to position [1221, 0]
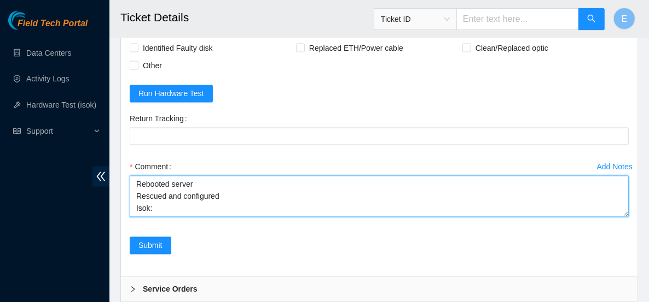
click at [195, 205] on textarea "Rebooted server Rescued and configured Isok:" at bounding box center [379, 197] width 499 height 42
paste textarea "[TECHNICAL_ID] : passed: ok"
type textarea "Rebooted server Rescued and configured Isok: [TECHNICAL_ID] : passed: ok"
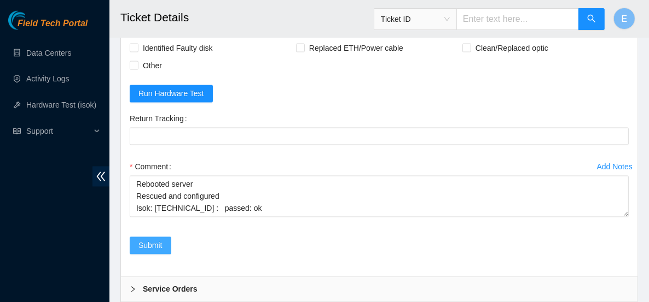
click at [137, 248] on button "Submit" at bounding box center [151, 245] width 42 height 17
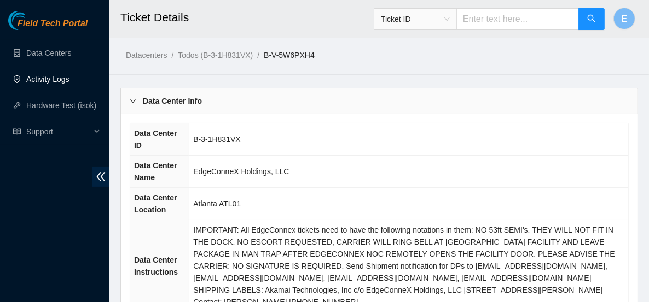
click at [61, 84] on link "Activity Logs" at bounding box center [47, 79] width 43 height 9
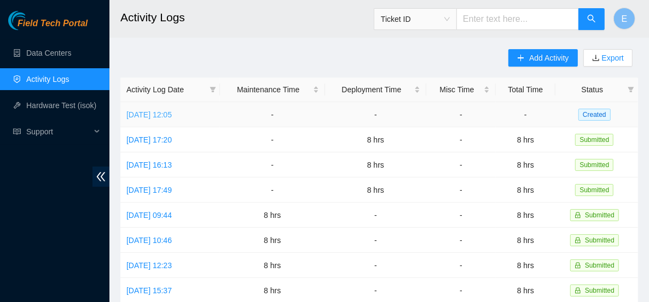
click at [172, 114] on link "[DATE] 12:05" at bounding box center [148, 114] width 45 height 9
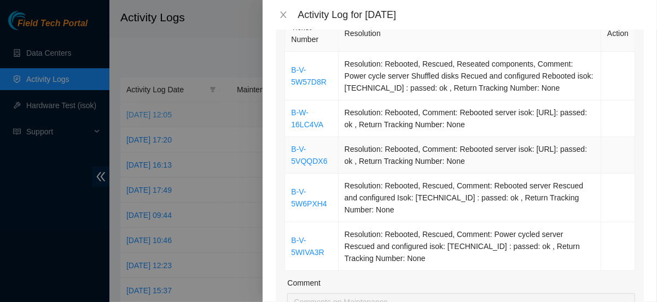
scroll to position [186, 0]
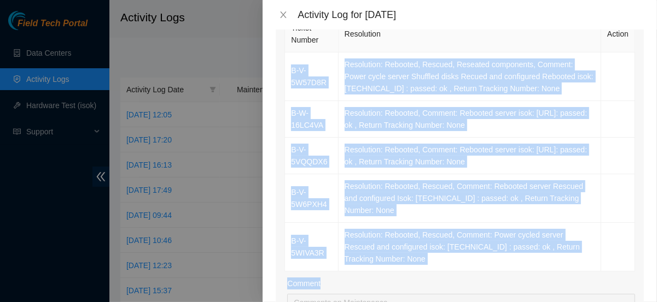
drag, startPoint x: 289, startPoint y: 69, endPoint x: 402, endPoint y: 270, distance: 230.4
click at [401, 271] on div "Ticket Number Resolution Action B-V-5W57D8R Resolution: Rebooted, Rescued, Rese…" at bounding box center [460, 210] width 368 height 394
click at [403, 262] on td "Resolution: Rebooted, Rescued, Comment: Power cycled server Rescued and configu…" at bounding box center [469, 247] width 262 height 49
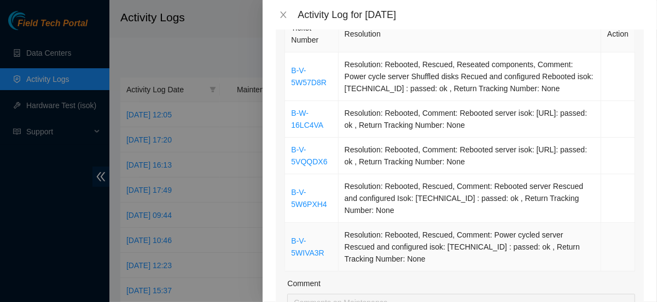
click at [403, 262] on td "Resolution: Rebooted, Rescued, Comment: Power cycled server Rescued and configu…" at bounding box center [469, 247] width 262 height 49
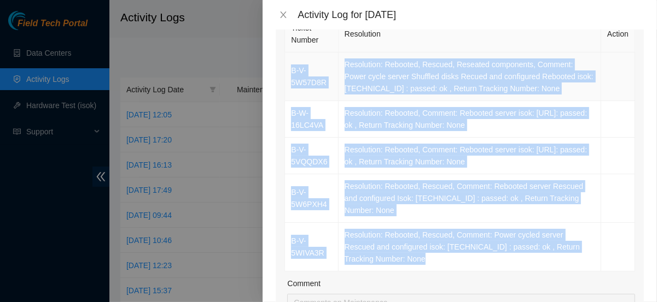
drag, startPoint x: 403, startPoint y: 262, endPoint x: 311, endPoint y: 73, distance: 210.6
click at [311, 72] on tbody "B-V-5W57D8R Resolution: Rebooted, Rescued, Reseated components, Comment: Power …" at bounding box center [460, 161] width 350 height 219
copy tbody "B-V-5W57D8R Resolution: Rebooted, Rescued, Reseated components, Comment: Power …"
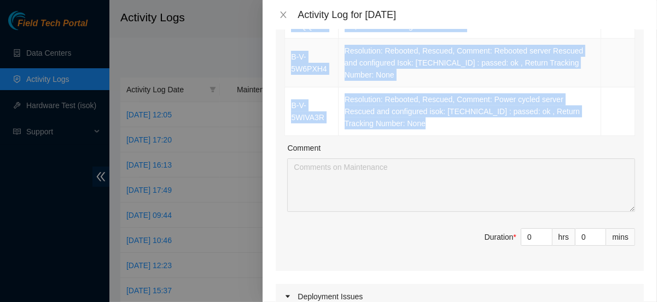
scroll to position [322, 0]
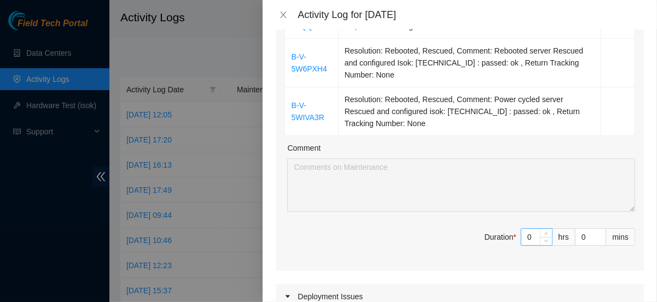
click at [525, 237] on input "0" at bounding box center [536, 237] width 31 height 16
type input "8"
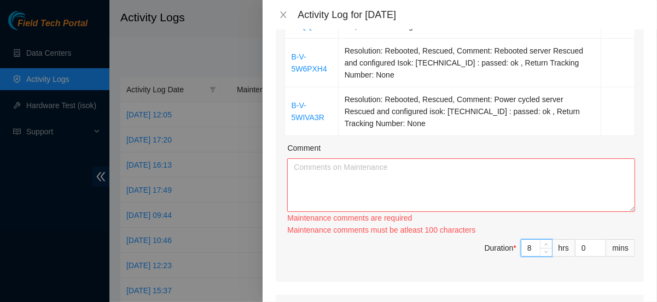
type input "8"
click at [480, 176] on textarea "Comment" at bounding box center [461, 186] width 348 height 54
paste textarea "B-V-5W57D8R Resolution: Rebooted, Rescued, Reseated components, Comment: Power …"
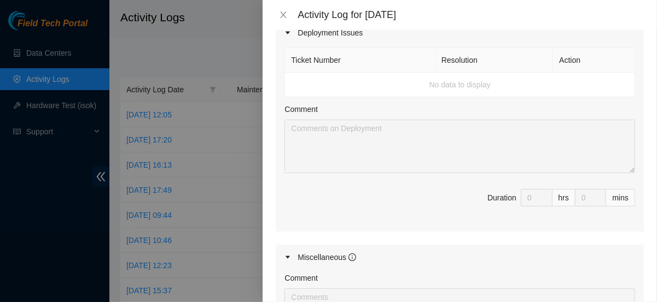
scroll to position [487, 0]
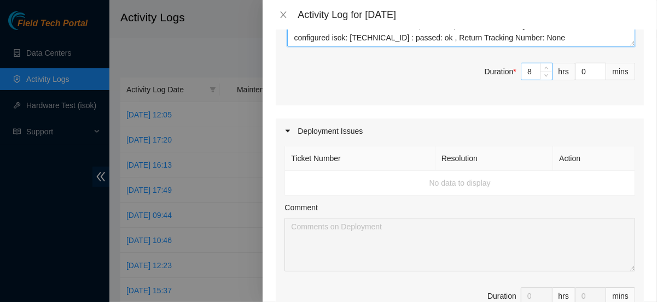
type textarea "B-V-5W57D8R Resolution: Rebooted, Rescued, Reseated components, Comment: Power …"
click at [526, 72] on input "8" at bounding box center [536, 71] width 31 height 16
type input "0"
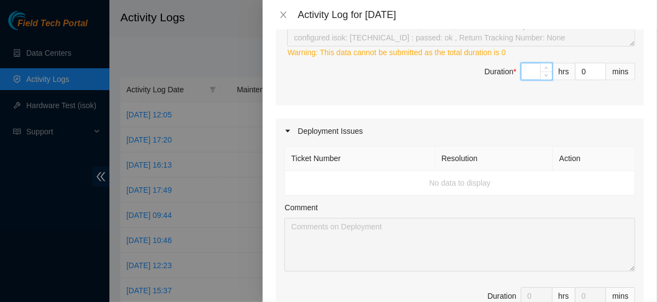
type input "7"
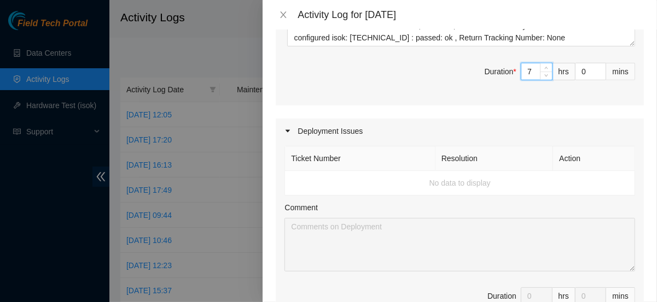
type input "0"
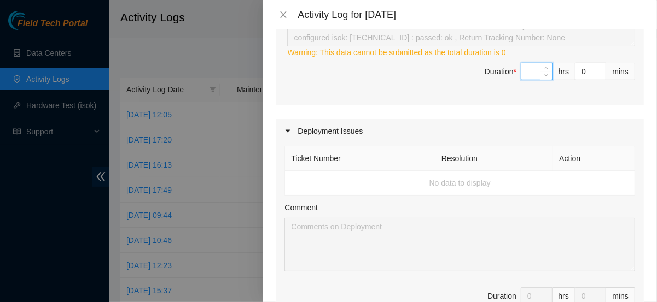
type input "8"
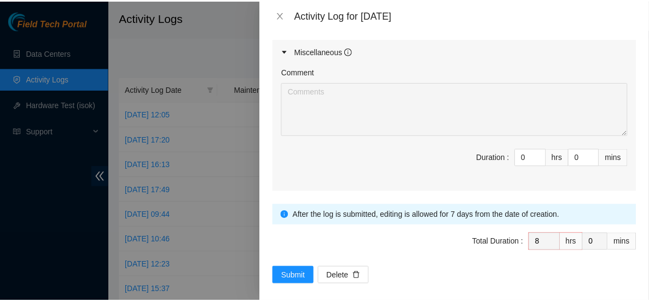
scroll to position [796, 0]
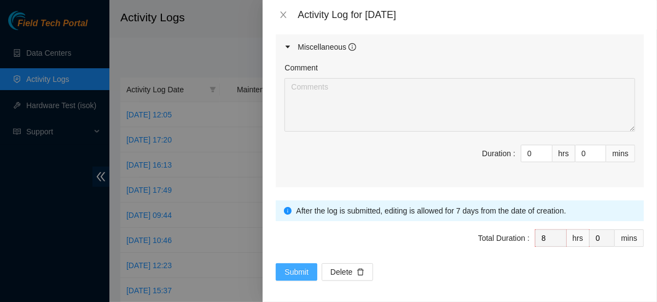
click at [285, 266] on span "Submit" at bounding box center [296, 272] width 24 height 12
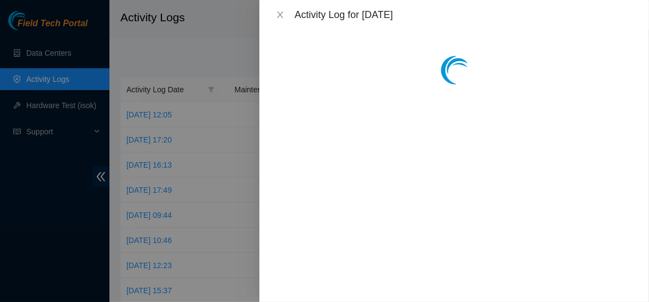
scroll to position [0, 0]
